Goal: Task Accomplishment & Management: Use online tool/utility

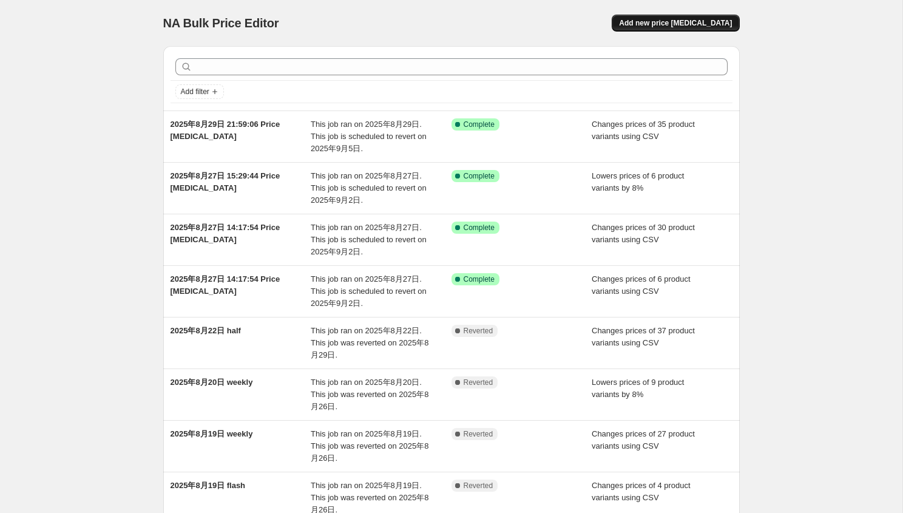
click at [651, 21] on span "Add new price [MEDICAL_DATA]" at bounding box center [675, 23] width 113 height 10
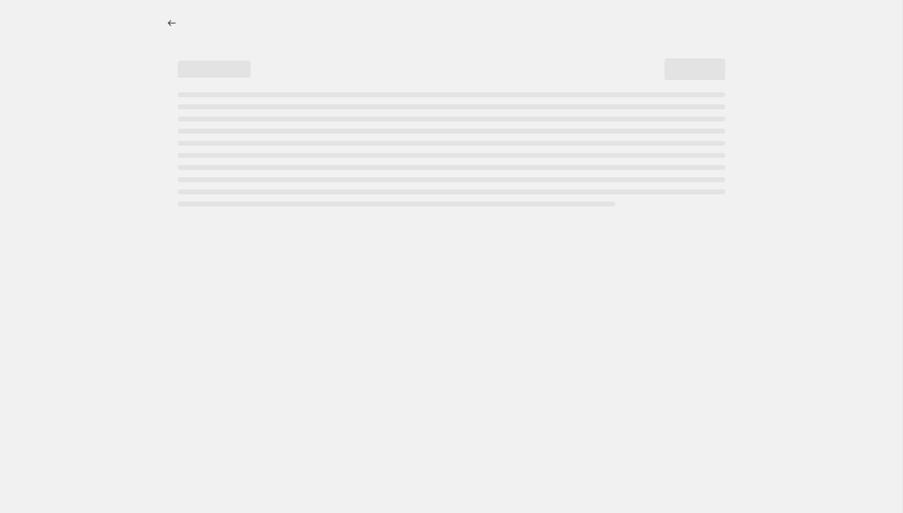
select select "percentage"
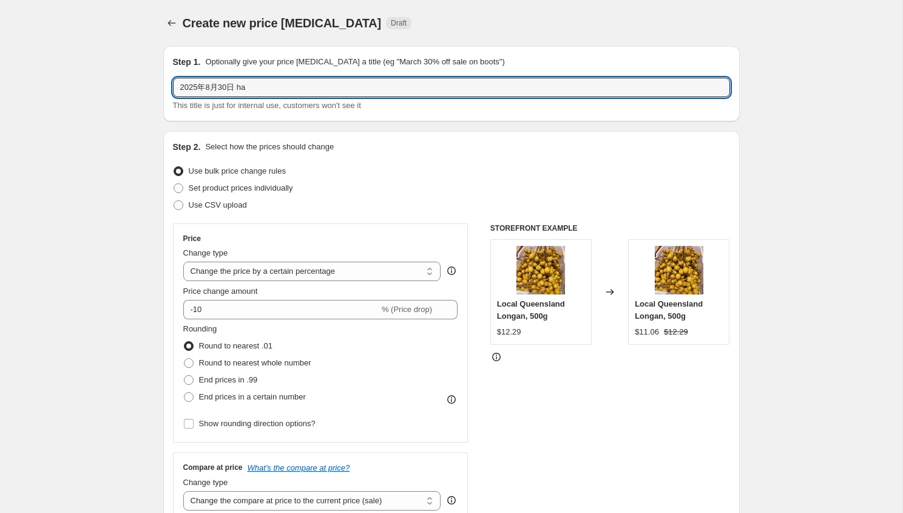
drag, startPoint x: 242, startPoint y: 87, endPoint x: 543, endPoint y: 107, distance: 301.8
click at [543, 107] on div "2025年8月30日 ha This title is just for internal use, customers won't see it" at bounding box center [451, 95] width 557 height 34
type input "2025年8月30日 half price"
click at [226, 189] on span "Set product prices individually" at bounding box center [241, 187] width 104 height 9
click at [174, 184] on input "Set product prices individually" at bounding box center [174, 183] width 1 height 1
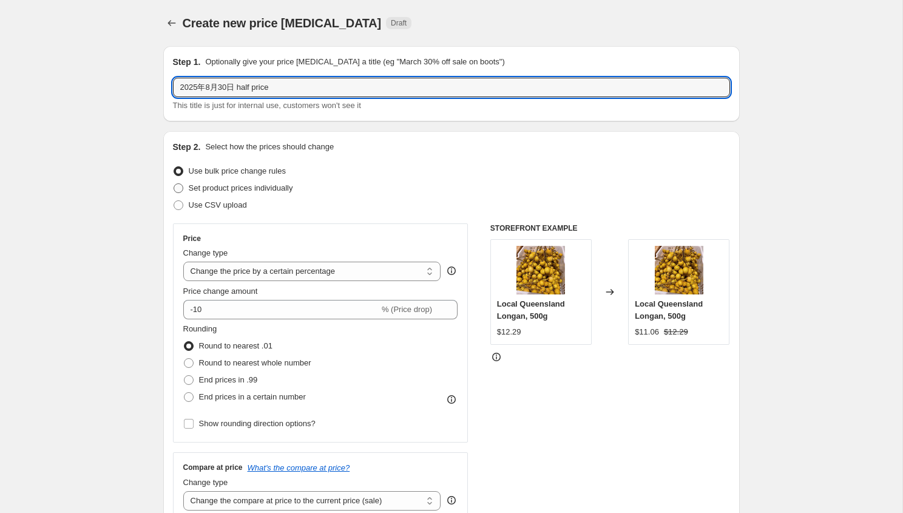
radio input "true"
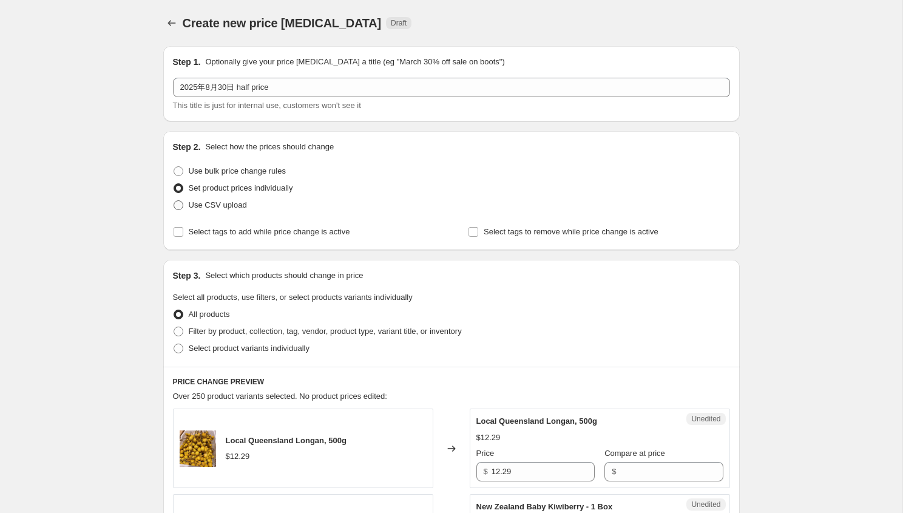
click at [217, 205] on span "Use CSV upload" at bounding box center [218, 204] width 58 height 9
click at [174, 201] on input "Use CSV upload" at bounding box center [174, 200] width 1 height 1
radio input "true"
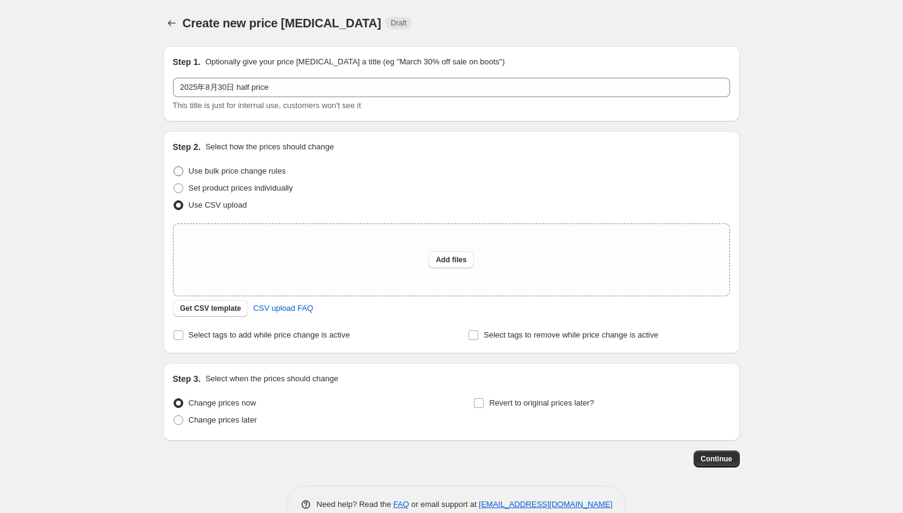
click at [250, 172] on span "Use bulk price change rules" at bounding box center [237, 170] width 97 height 9
click at [174, 167] on input "Use bulk price change rules" at bounding box center [174, 166] width 1 height 1
radio input "true"
select select "percentage"
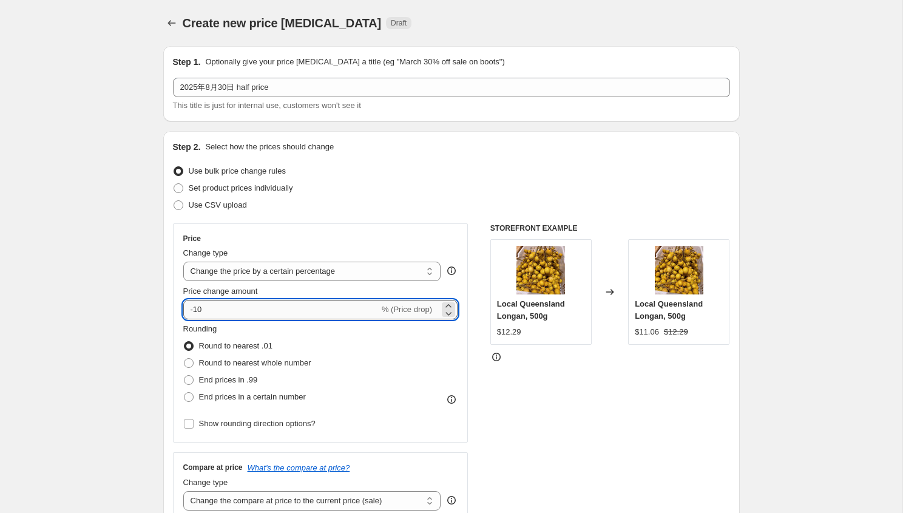
click at [346, 304] on input "-10" at bounding box center [281, 309] width 196 height 19
type input "-1"
type input "-8"
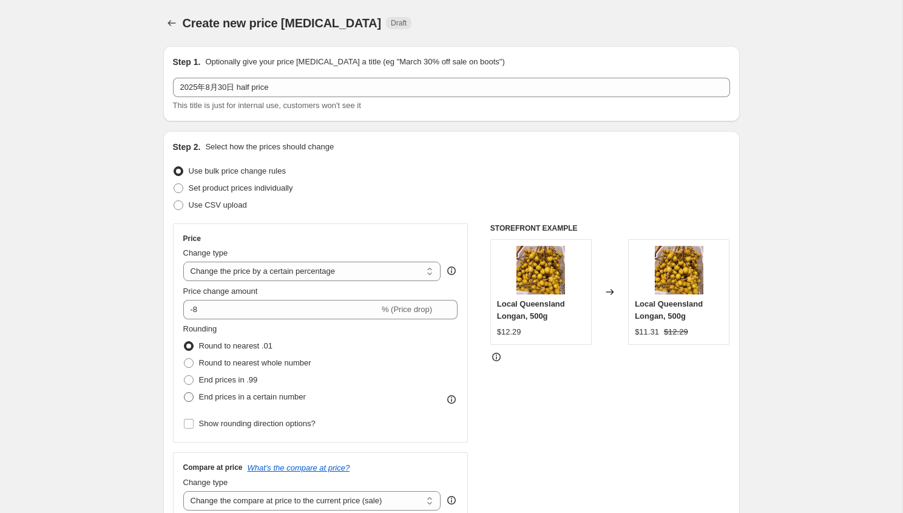
click at [242, 398] on span "End prices in a certain number" at bounding box center [252, 396] width 107 height 9
click at [185, 393] on input "End prices in a certain number" at bounding box center [184, 392] width 1 height 1
radio input "true"
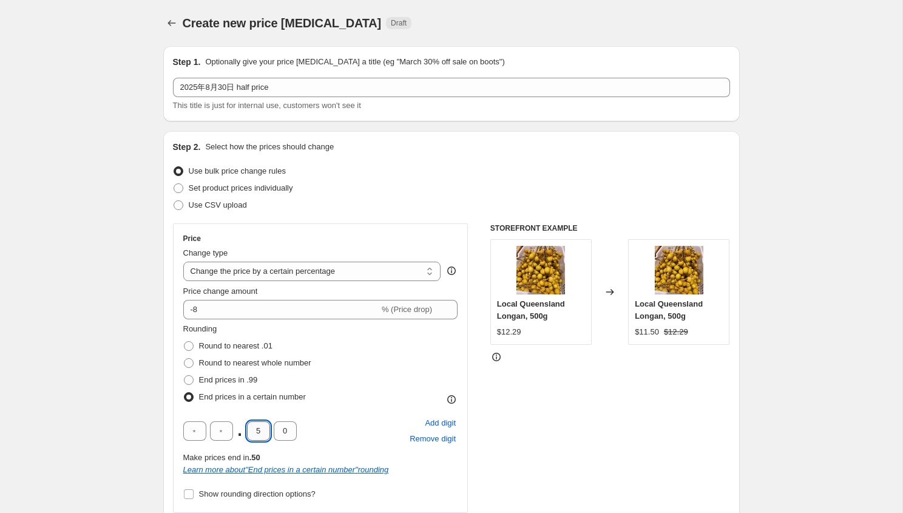
click at [260, 428] on input "5" at bounding box center [258, 430] width 23 height 19
click at [284, 435] on input "0" at bounding box center [285, 430] width 23 height 19
type input "9"
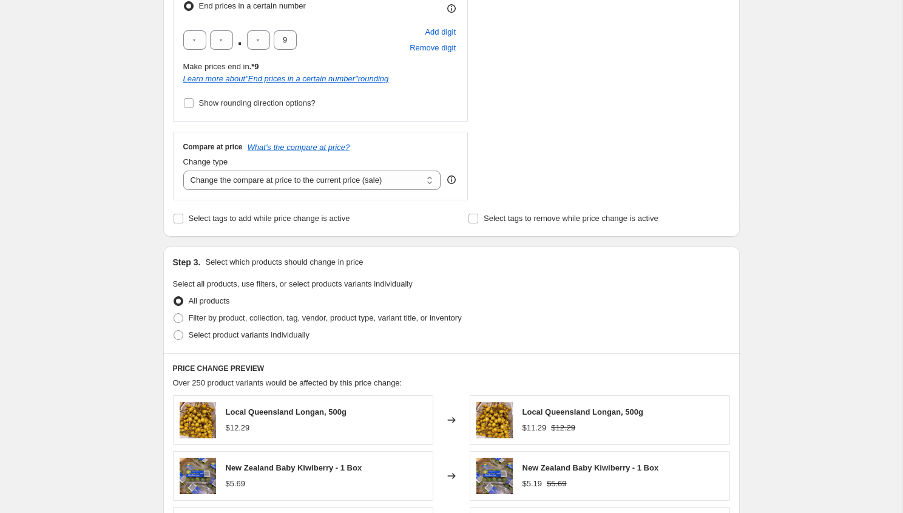
scroll to position [337, 0]
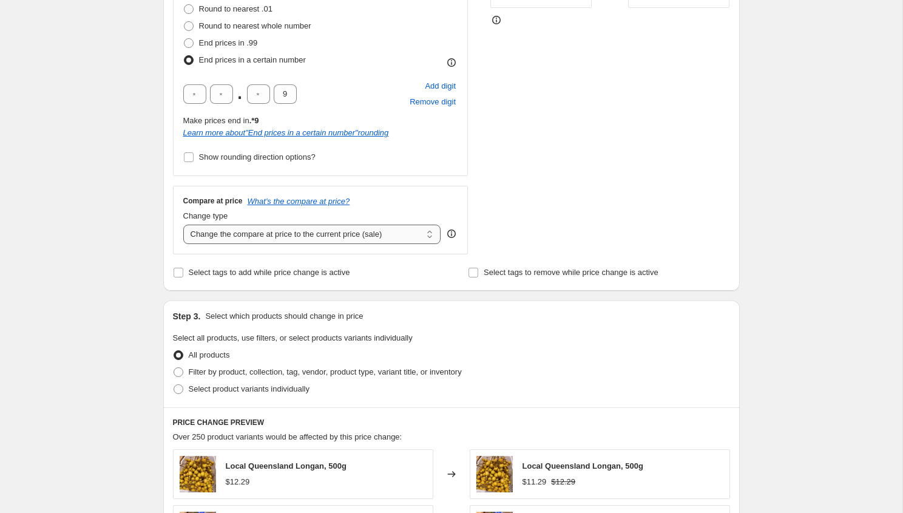
click at [343, 234] on select "Change the compare at price to the current price (sale) Change the compare at p…" at bounding box center [312, 234] width 258 height 19
select select "no_change"
click at [183, 225] on select "Change the compare at price to the current price (sale) Change the compare at p…" at bounding box center [312, 234] width 258 height 19
click at [135, 290] on div "Create new price [MEDICAL_DATA]. This page is ready Create new price [MEDICAL_D…" at bounding box center [451, 305] width 903 height 1284
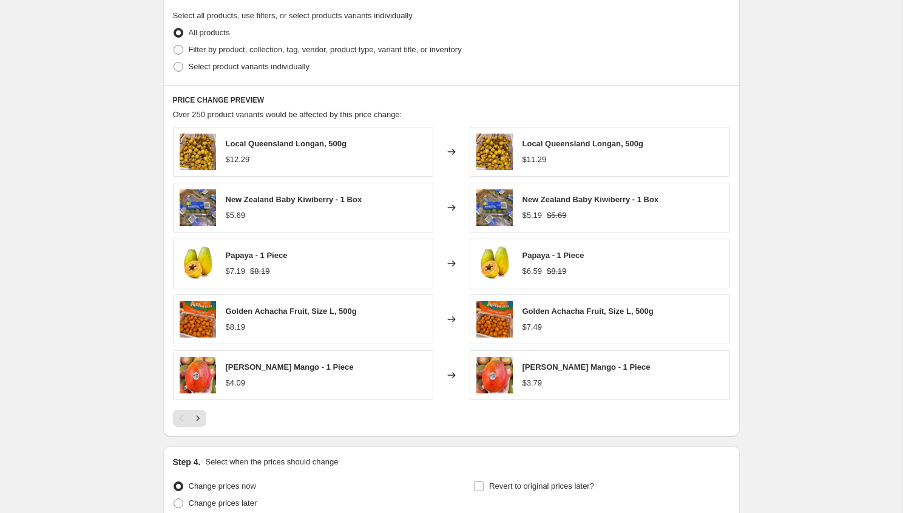
scroll to position [644, 0]
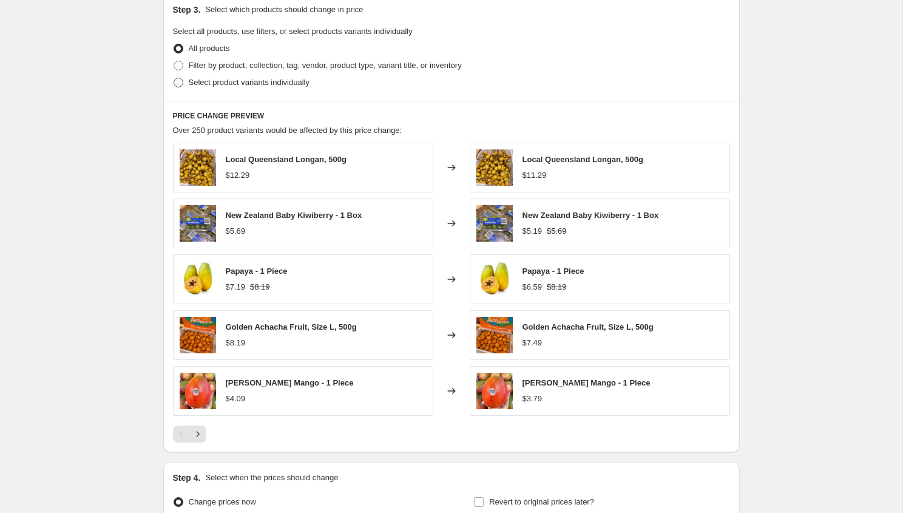
click at [265, 86] on span "Select product variants individually" at bounding box center [249, 82] width 121 height 9
click at [174, 78] on input "Select product variants individually" at bounding box center [174, 78] width 1 height 1
radio input "true"
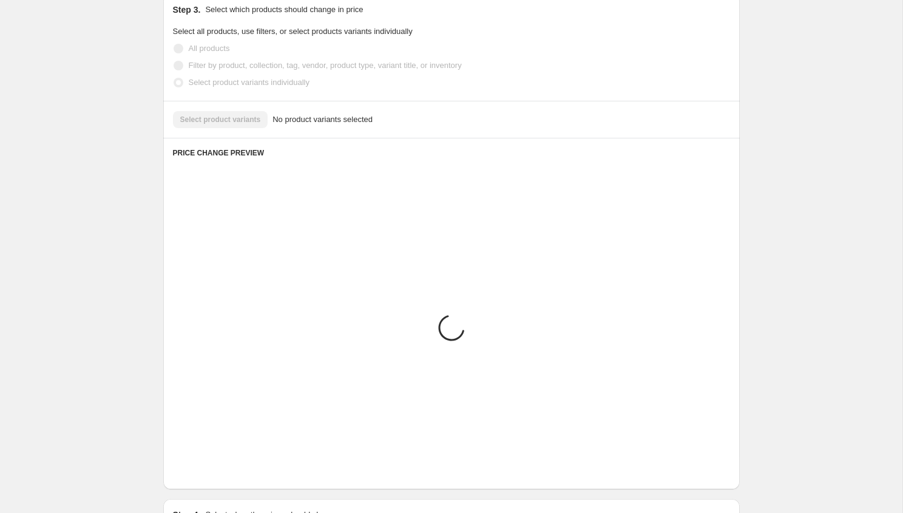
scroll to position [502, 0]
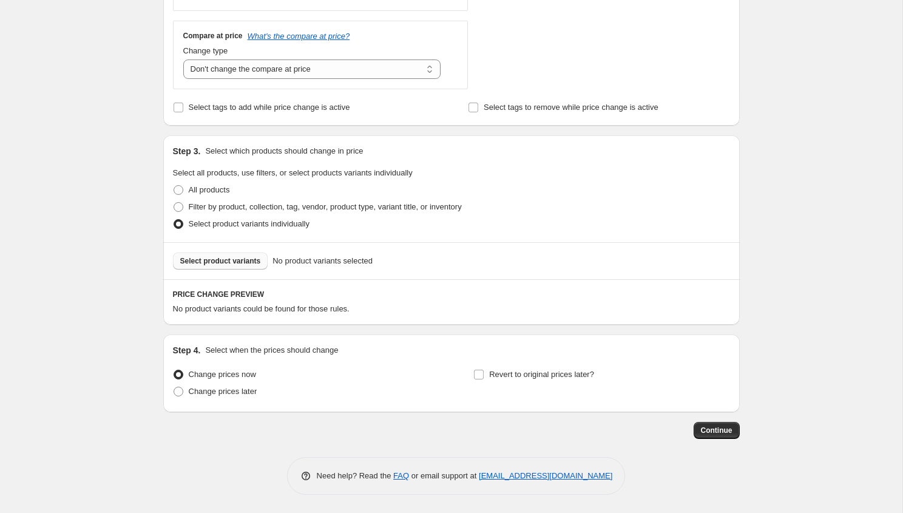
click at [208, 259] on span "Select product variants" at bounding box center [220, 261] width 81 height 10
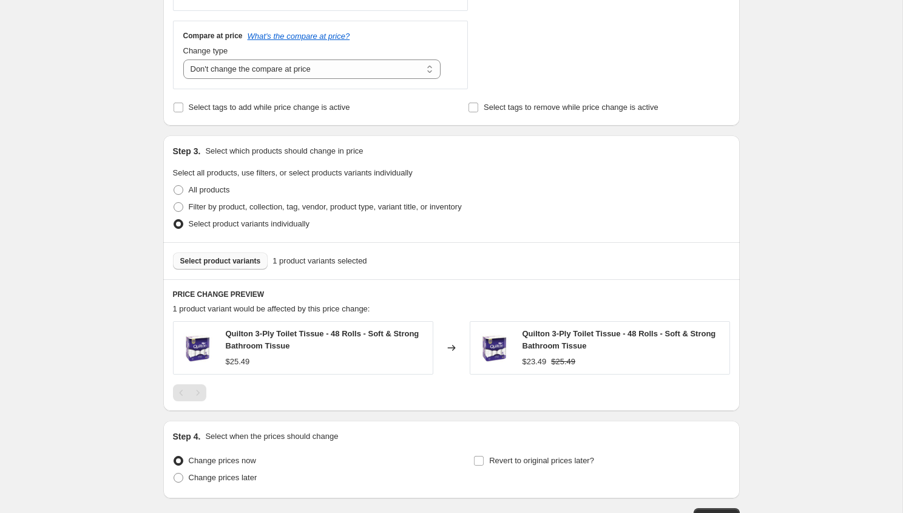
click at [234, 265] on span "Select product variants" at bounding box center [220, 261] width 81 height 10
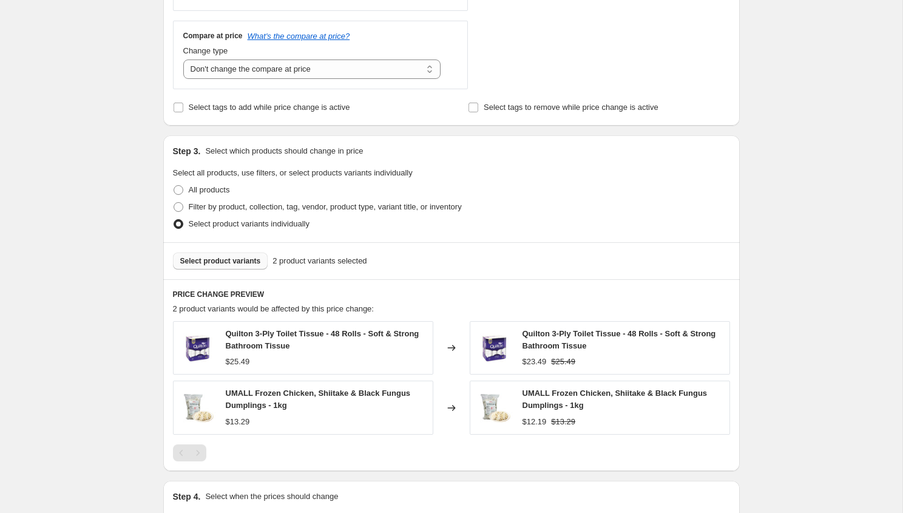
click at [249, 262] on span "Select product variants" at bounding box center [220, 261] width 81 height 10
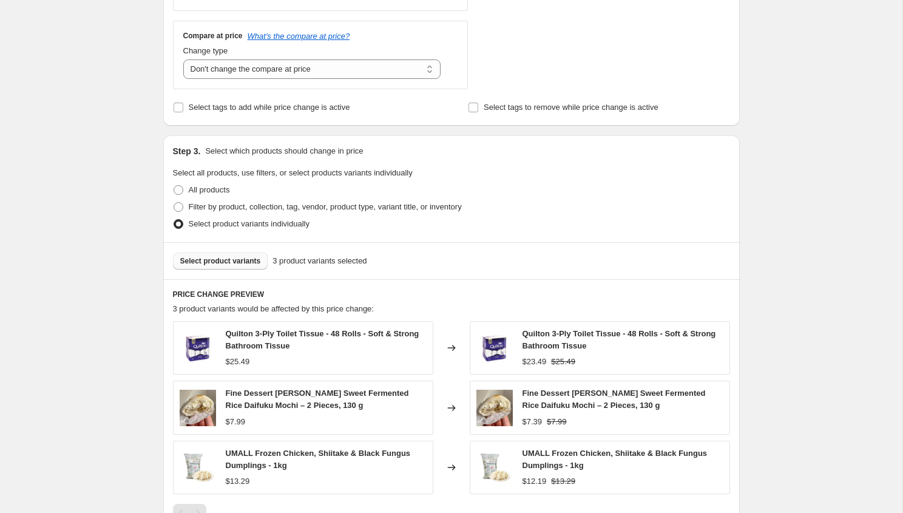
click at [210, 265] on span "Select product variants" at bounding box center [220, 261] width 81 height 10
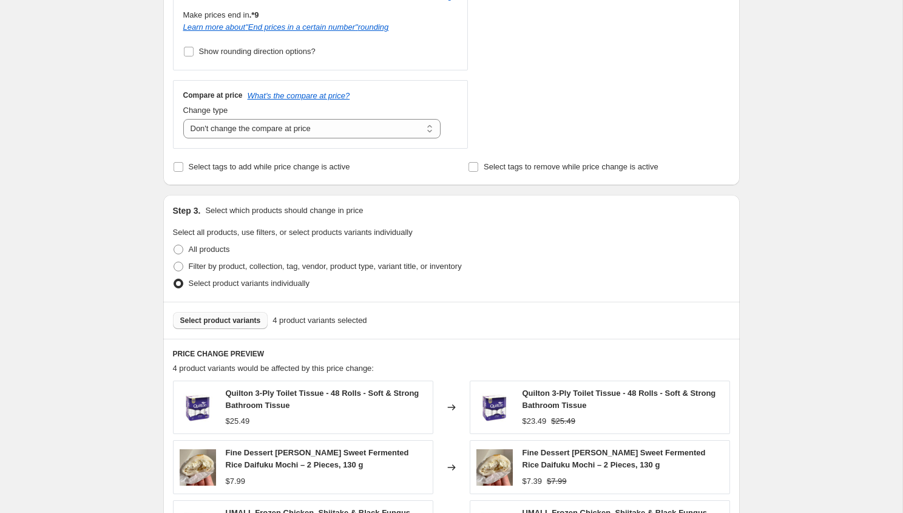
scroll to position [444, 0]
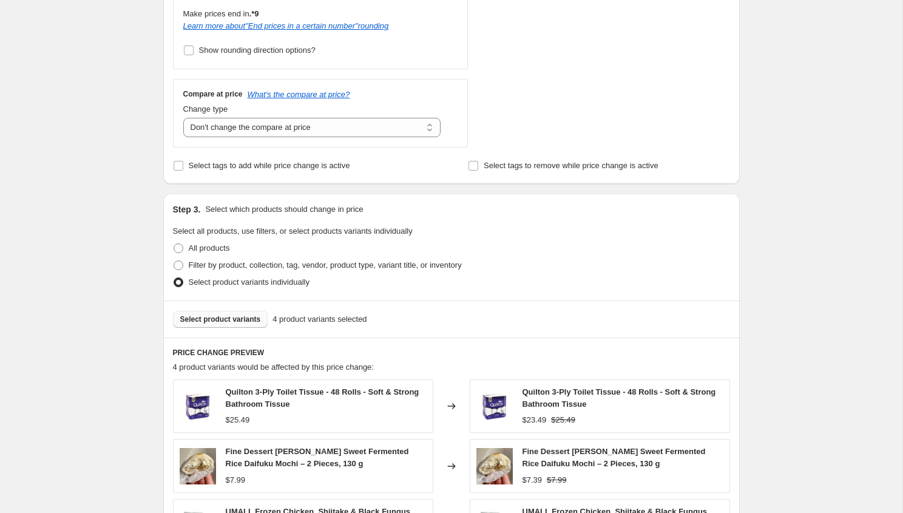
click at [243, 315] on span "Select product variants" at bounding box center [220, 320] width 81 height 10
click at [215, 321] on span "Select product variants" at bounding box center [220, 320] width 81 height 10
click at [222, 302] on div "Select product variants 6 product variants selected" at bounding box center [451, 319] width 577 height 37
click at [222, 320] on span "Select product variants" at bounding box center [220, 320] width 81 height 10
click at [203, 319] on span "Select product variants" at bounding box center [220, 320] width 81 height 10
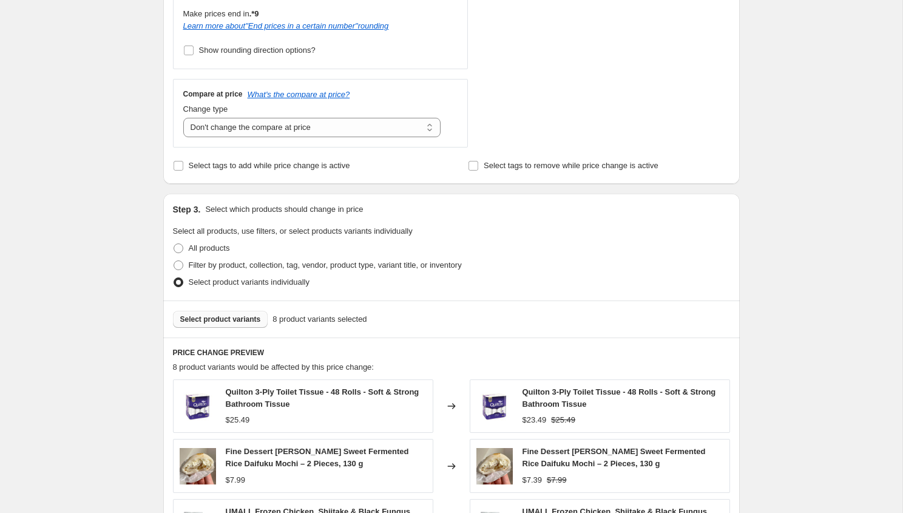
click at [226, 306] on div "Select product variants 8 product variants selected" at bounding box center [451, 319] width 577 height 37
click at [226, 311] on button "Select product variants" at bounding box center [220, 319] width 95 height 17
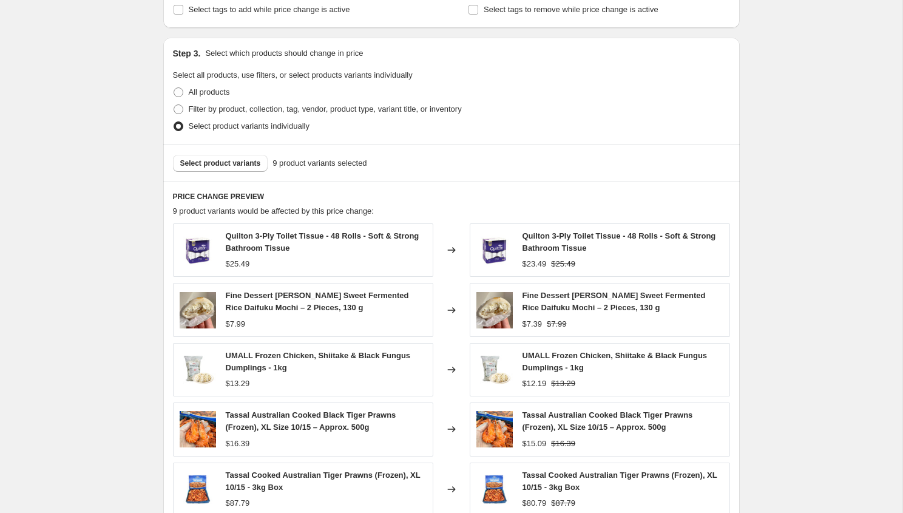
scroll to position [828, 0]
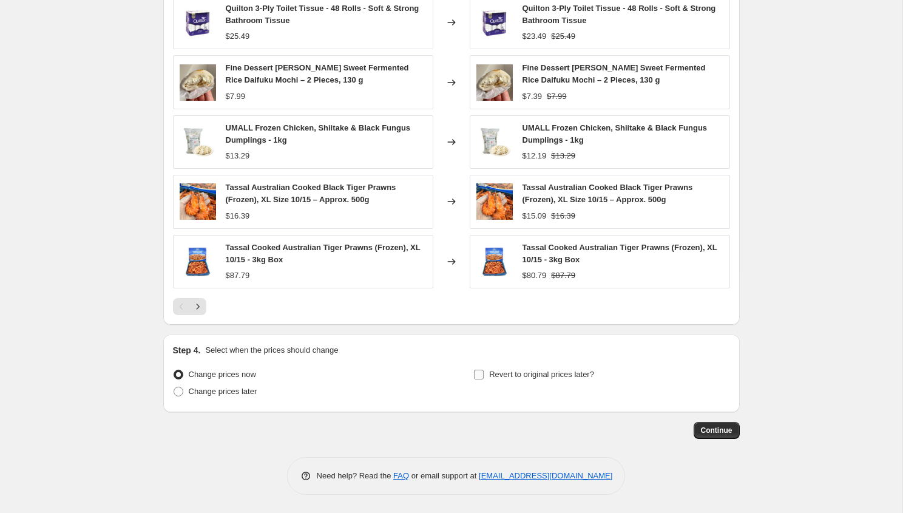
click at [485, 375] on label "Revert to original prices later?" at bounding box center [534, 374] width 121 height 17
click at [484, 375] on input "Revert to original prices later?" at bounding box center [479, 375] width 10 height 10
checkbox input "true"
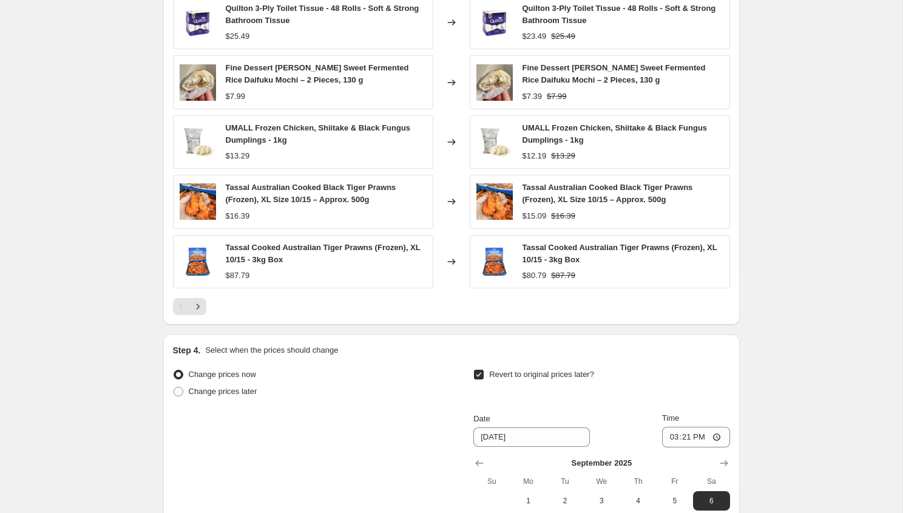
scroll to position [1035, 0]
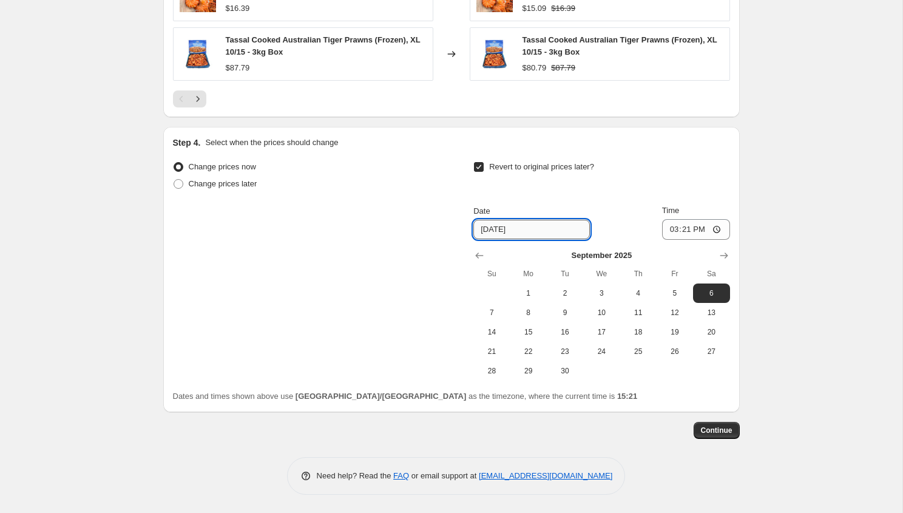
click at [506, 230] on input "[DATE]" at bounding box center [532, 229] width 117 height 19
click at [666, 296] on span "5" at bounding box center [675, 293] width 27 height 10
type input "[DATE]"
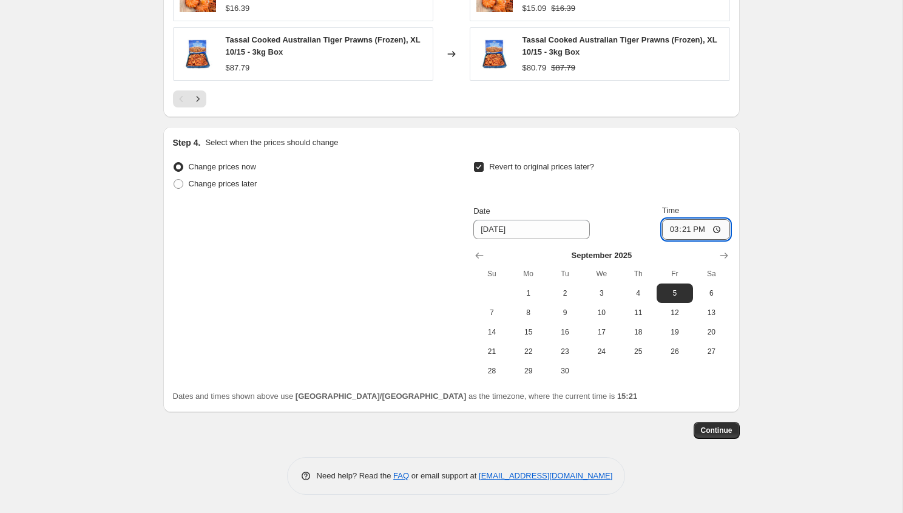
click at [690, 231] on input "15:21" at bounding box center [696, 229] width 68 height 21
type input "22:00"
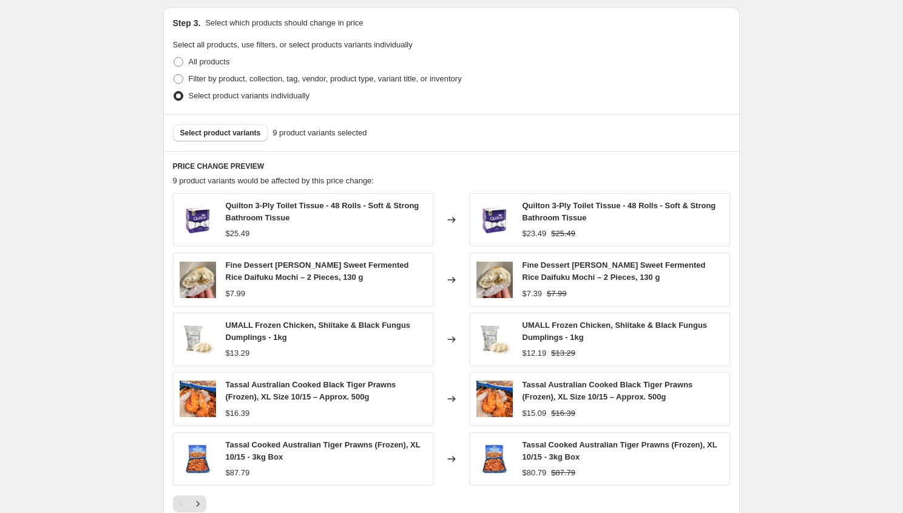
click at [374, 177] on span "9 product variants would be affected by this price change:" at bounding box center [273, 180] width 201 height 9
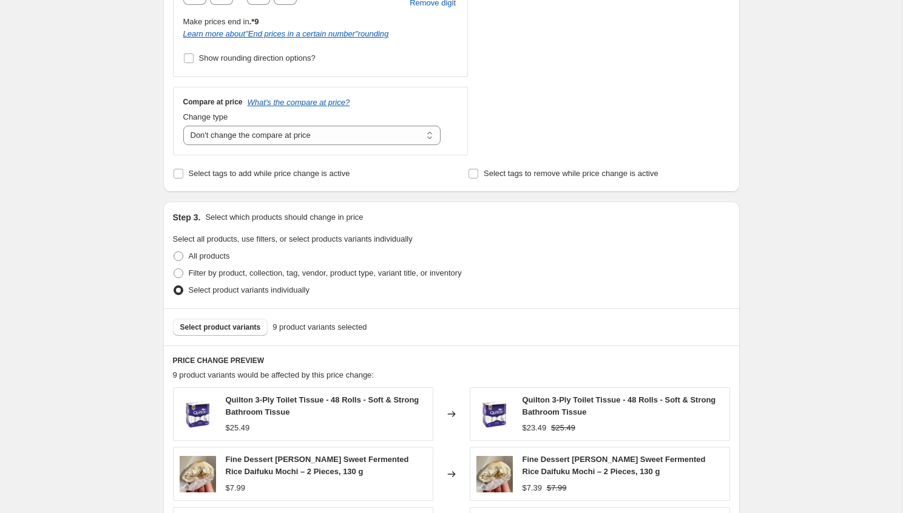
scroll to position [384, 0]
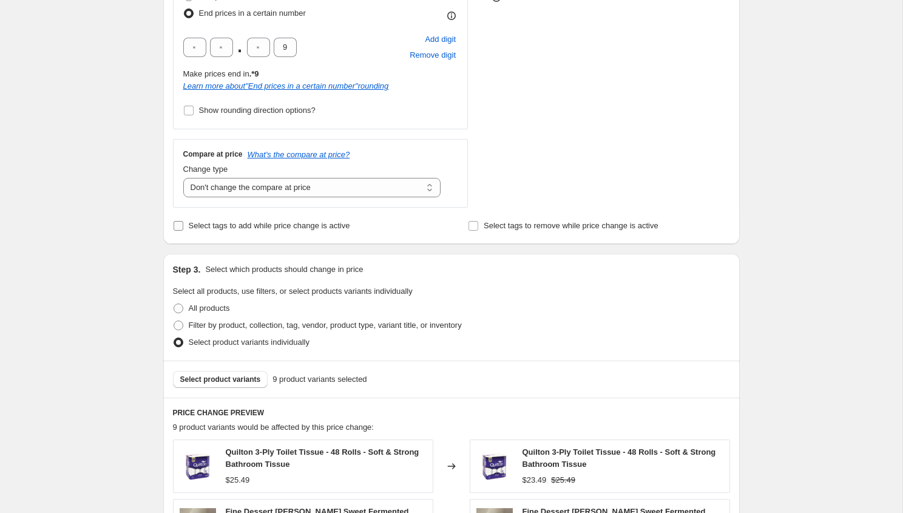
click at [231, 218] on label "Select tags to add while price change is active" at bounding box center [261, 225] width 177 height 17
click at [183, 221] on input "Select tags to add while price change is active" at bounding box center [179, 226] width 10 height 10
checkbox input "true"
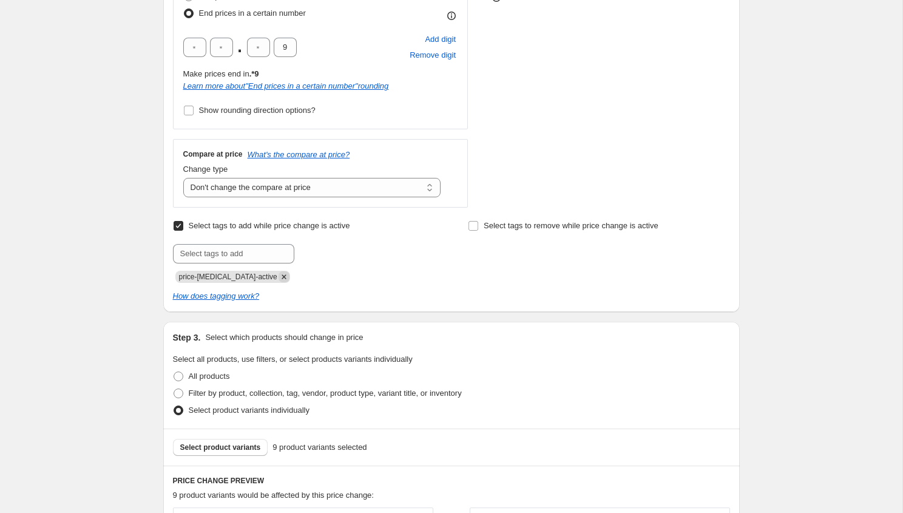
click at [279, 278] on icon "Remove price-change-job-active" at bounding box center [284, 276] width 11 height 11
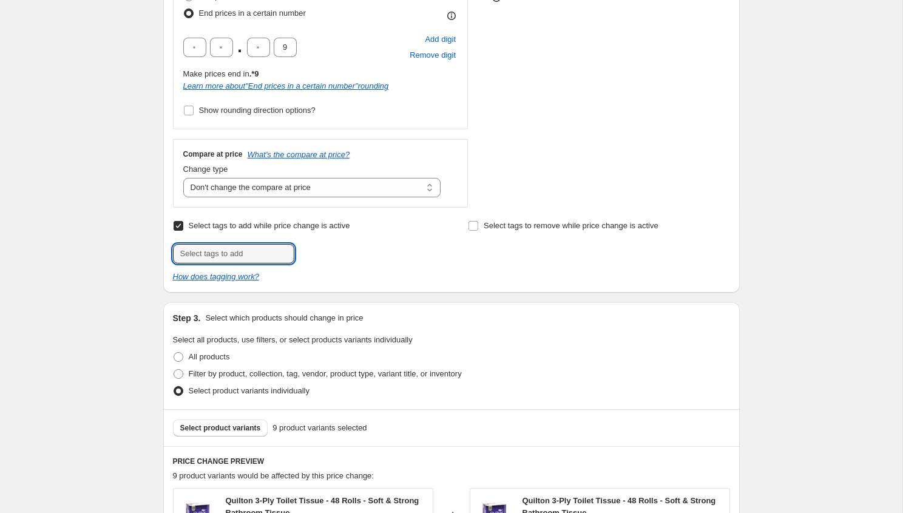
click at [263, 263] on div "Select tags to add while price change is active Submit Select tags to remove wh…" at bounding box center [451, 250] width 557 height 66
click at [256, 259] on input "text" at bounding box center [233, 253] width 121 height 19
type input "half-price"
click at [336, 266] on div "Select tags to add while price change is active Submit half-price Add half-pric…" at bounding box center [451, 250] width 557 height 66
click at [346, 257] on button "Add half-price" at bounding box center [330, 252] width 64 height 17
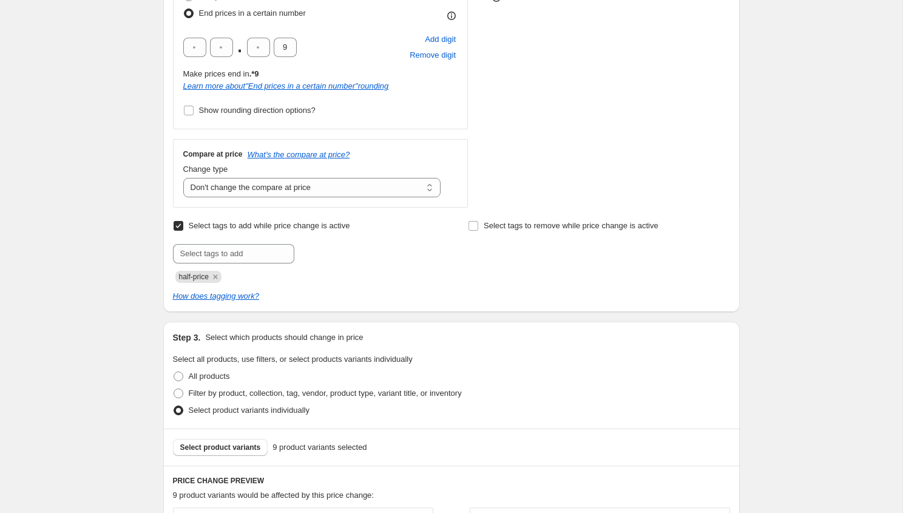
click at [481, 287] on div "Select tags to add while price change is active Submit half-price Select tags t…" at bounding box center [451, 259] width 557 height 85
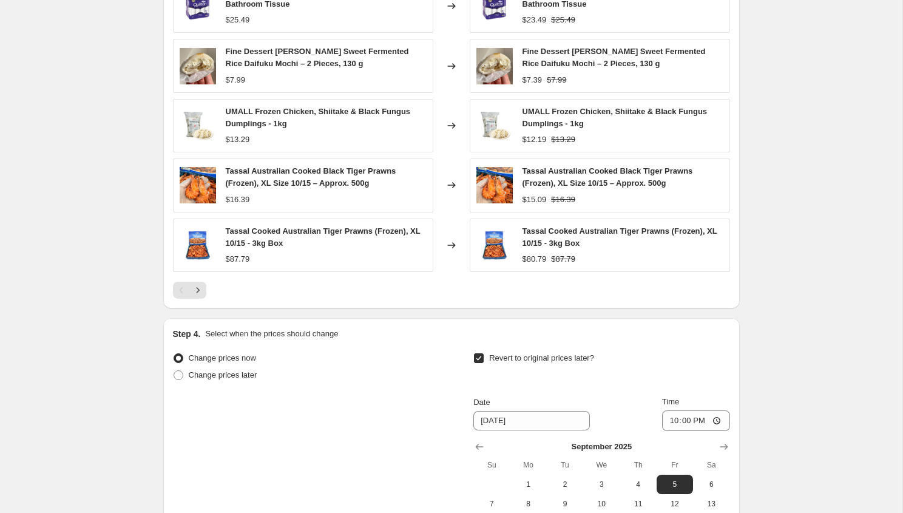
scroll to position [1103, 0]
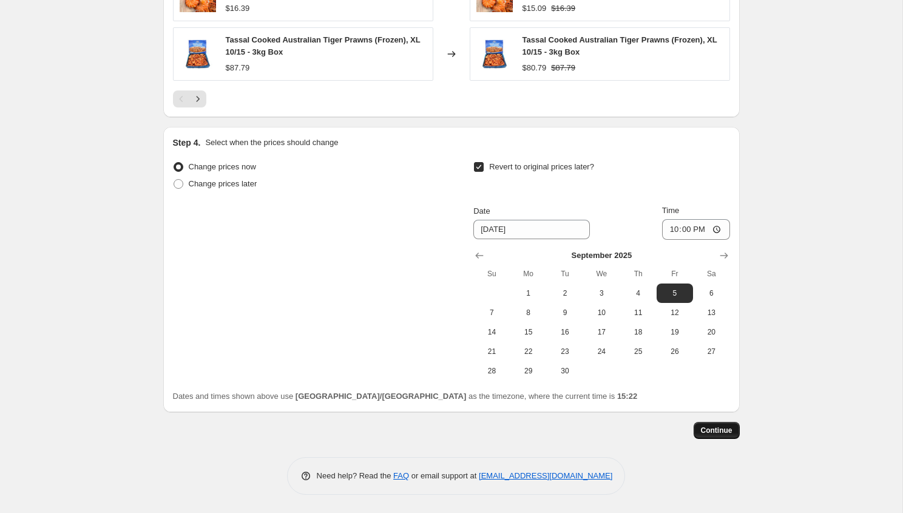
click at [707, 427] on span "Continue" at bounding box center [717, 431] width 32 height 10
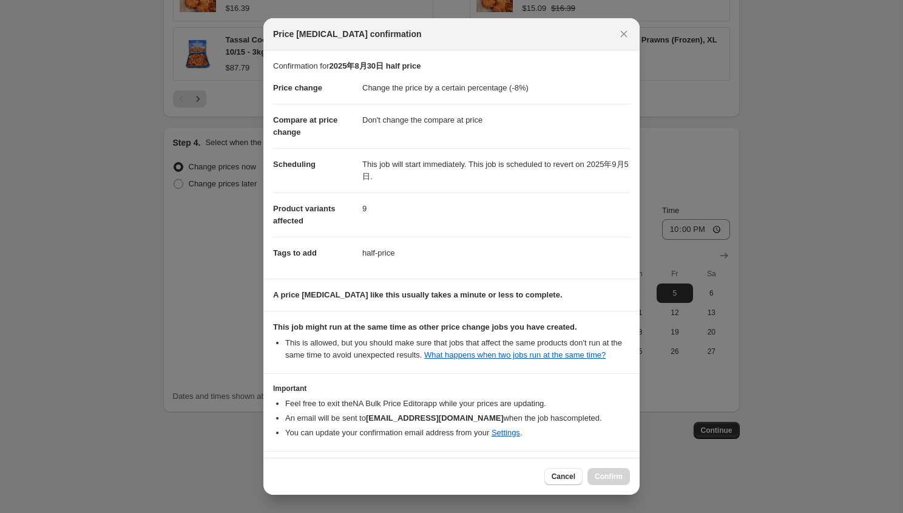
scroll to position [55, 0]
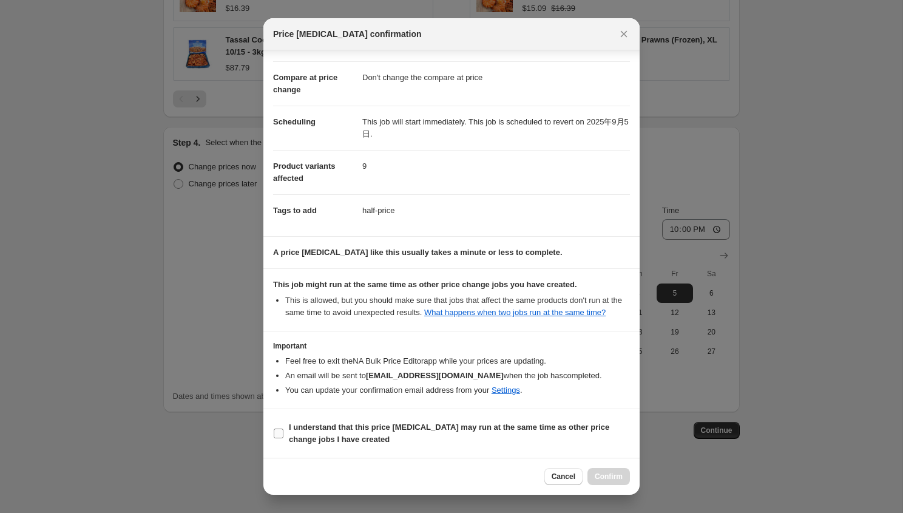
click at [486, 419] on label "I understand that this price [MEDICAL_DATA] may run at the same time as other p…" at bounding box center [451, 433] width 357 height 29
click at [284, 429] on input "I understand that this price [MEDICAL_DATA] may run at the same time as other p…" at bounding box center [279, 434] width 10 height 10
checkbox input "true"
click at [609, 478] on span "Confirm" at bounding box center [609, 477] width 28 height 10
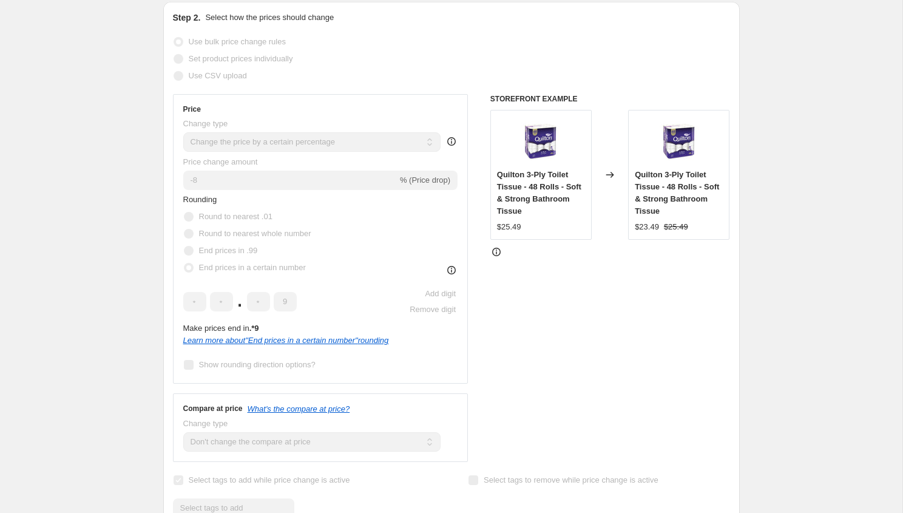
scroll to position [203, 0]
